Goal: Information Seeking & Learning: Check status

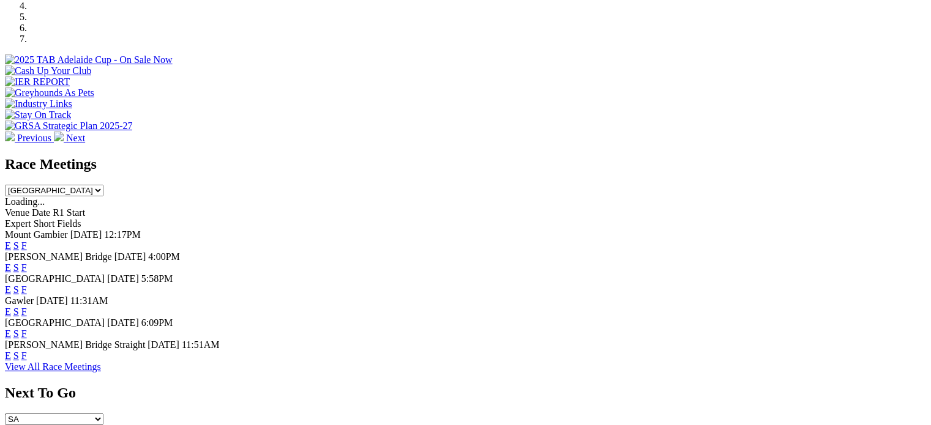
scroll to position [421, 0]
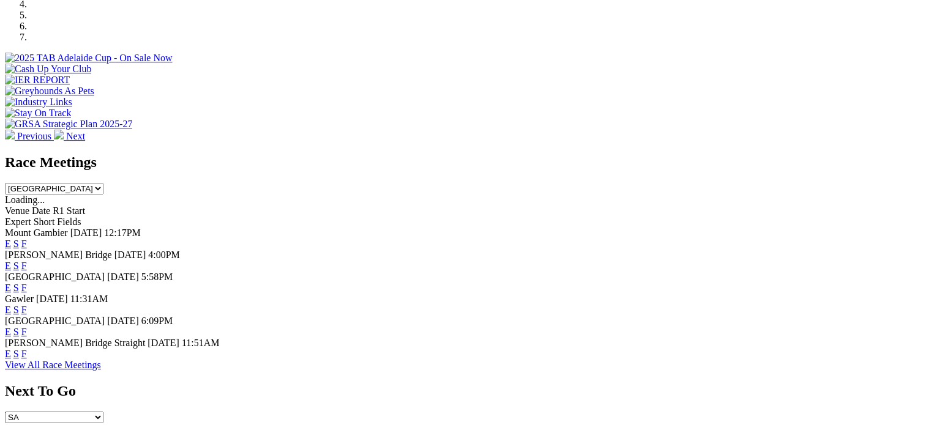
click at [27, 261] on span "F" at bounding box center [24, 266] width 6 height 10
click at [27, 305] on link "F" at bounding box center [24, 310] width 6 height 10
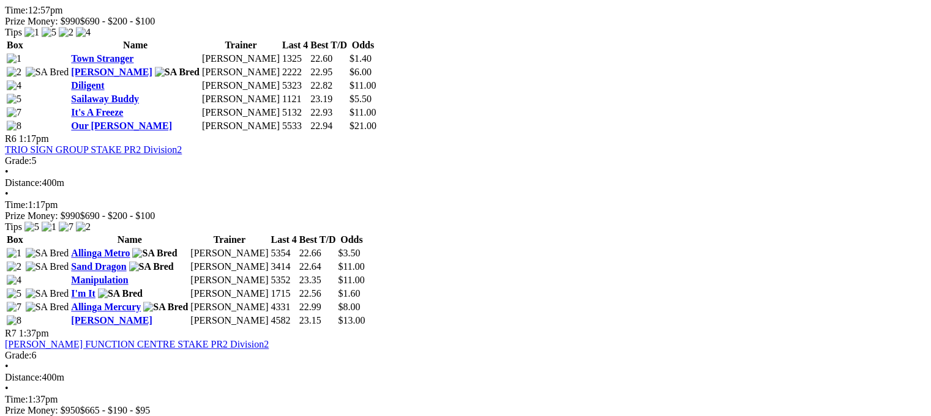
scroll to position [1455, 0]
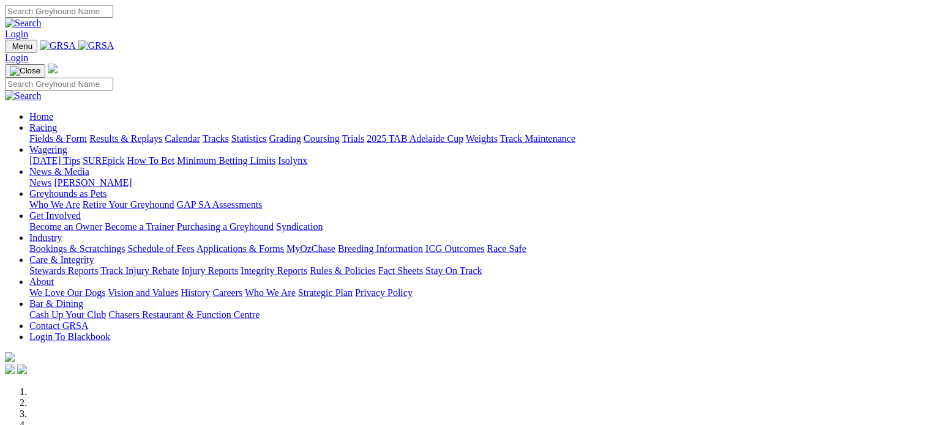
scroll to position [421, 0]
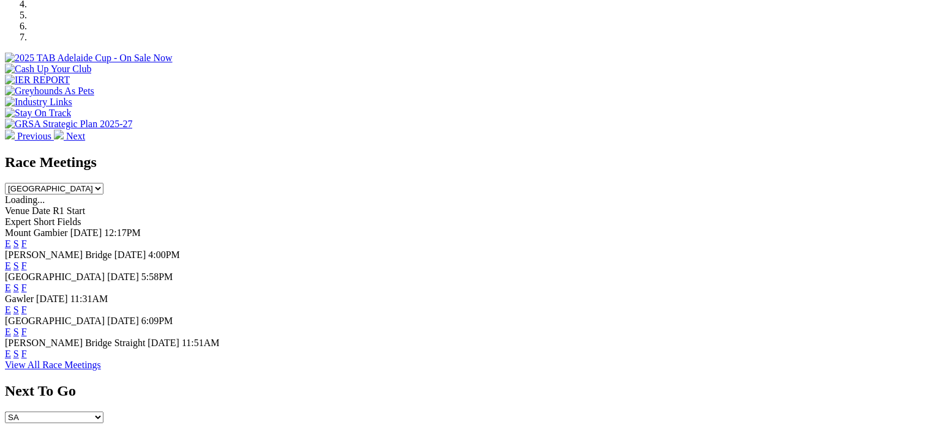
click at [27, 359] on link "F" at bounding box center [24, 354] width 6 height 10
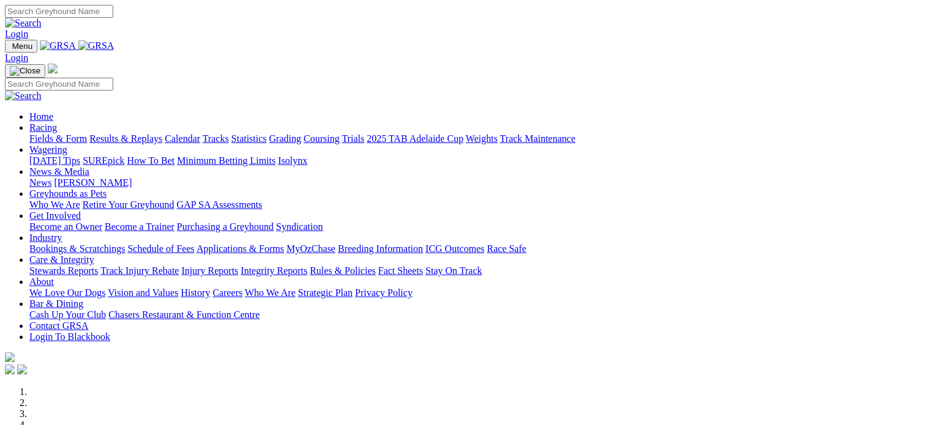
scroll to position [421, 0]
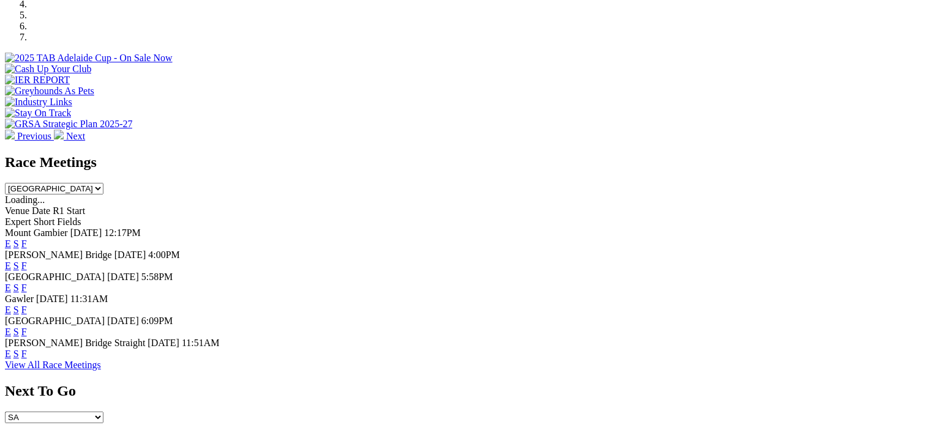
click at [27, 261] on link "F" at bounding box center [24, 266] width 6 height 10
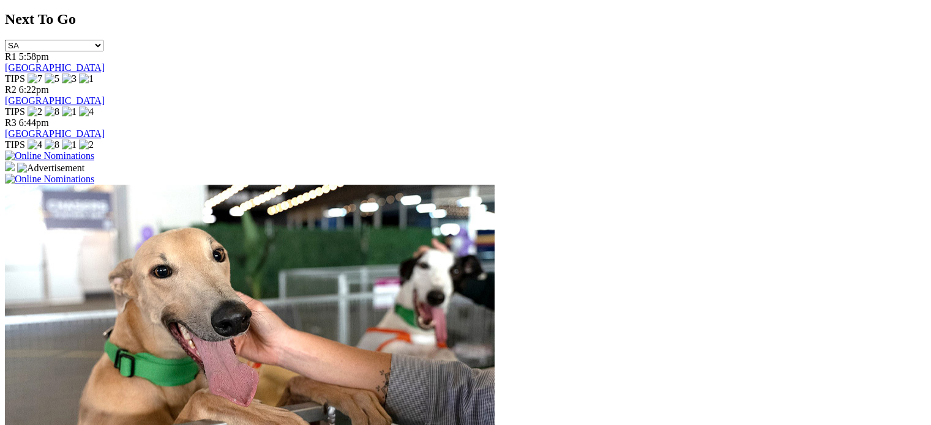
scroll to position [1165, 0]
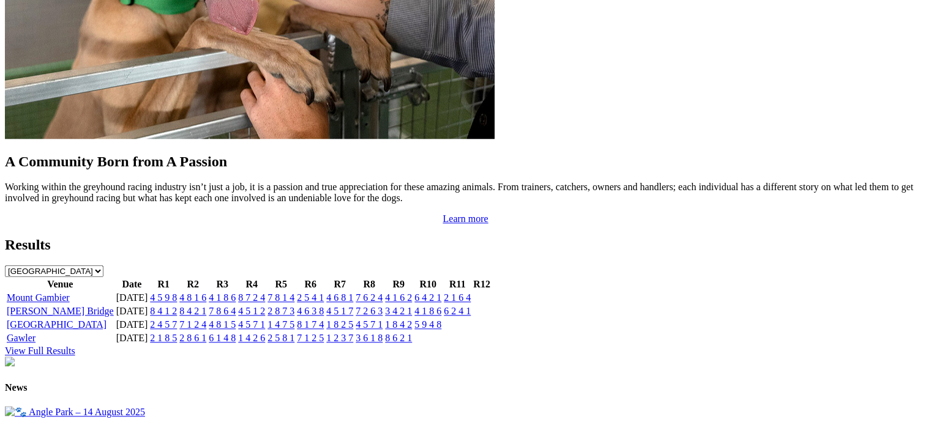
click at [75, 346] on link "View Full Results" at bounding box center [40, 351] width 70 height 10
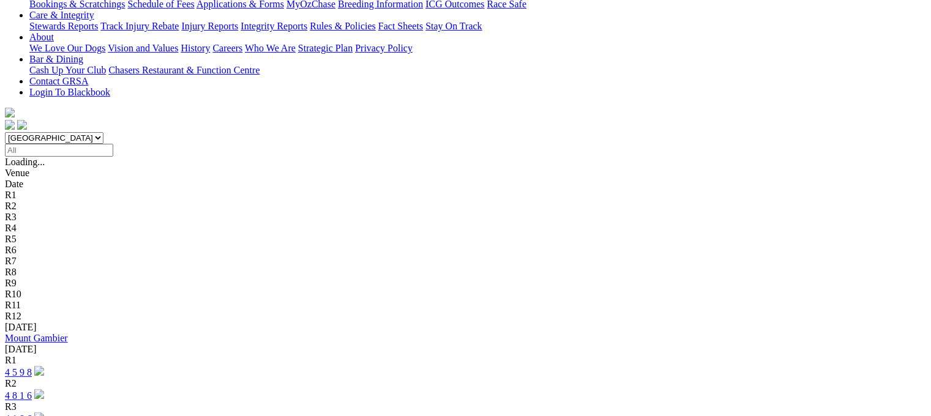
scroll to position [241, 0]
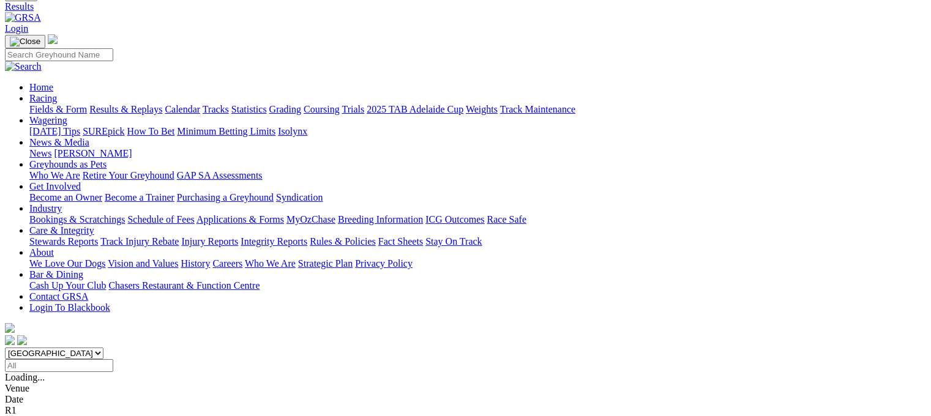
scroll to position [73, 0]
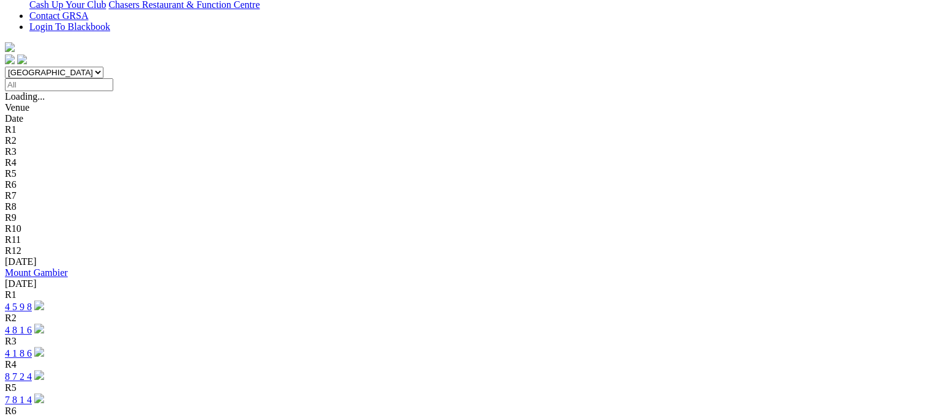
scroll to position [364, 0]
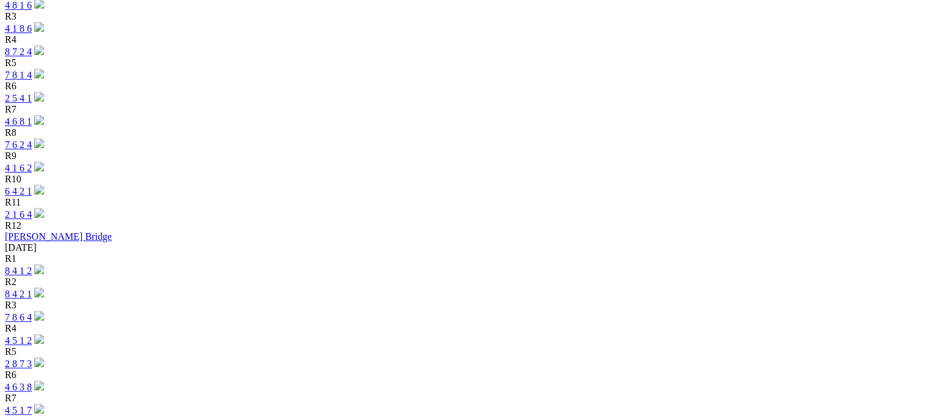
scroll to position [654, 0]
